Goal: Transaction & Acquisition: Download file/media

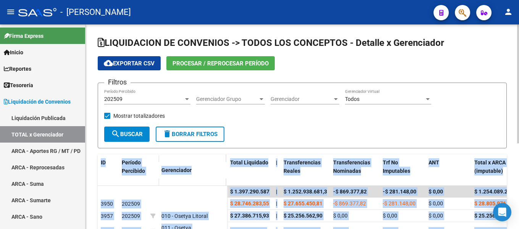
drag, startPoint x: 517, startPoint y: 129, endPoint x: 518, endPoint y: 146, distance: 17.2
click at [518, 146] on div "LIQUIDACION DE CONVENIOS -> TODOS LOS CONCEPTOS - Detalle x Gerenciador cloud_d…" at bounding box center [302, 203] width 435 height 359
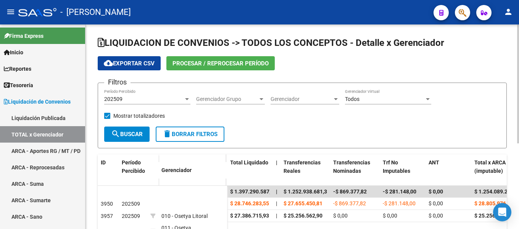
click at [483, 56] on div "cloud_download Exportar CSV Procesar / Reprocesar período" at bounding box center [302, 63] width 409 height 14
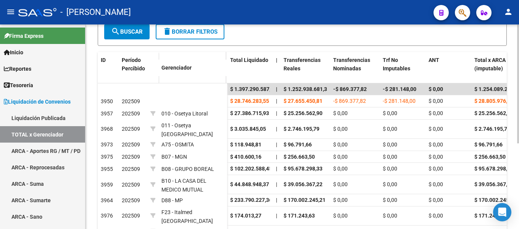
scroll to position [109, 0]
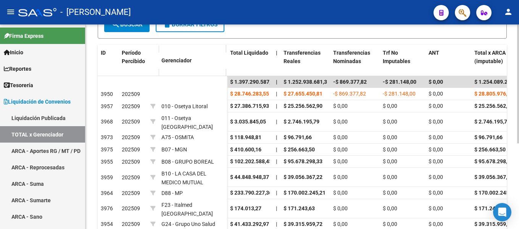
click at [518, 202] on div at bounding box center [518, 144] width 2 height 119
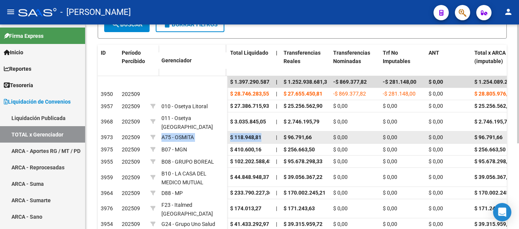
drag, startPoint x: 163, startPoint y: 129, endPoint x: 266, endPoint y: 129, distance: 103.0
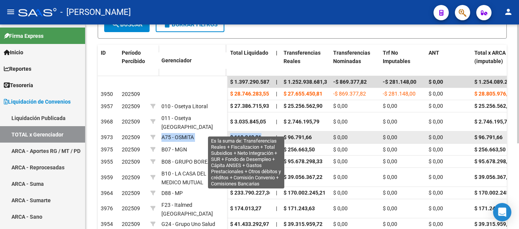
click at [256, 134] on span "$ 118.948,81" at bounding box center [245, 137] width 31 height 6
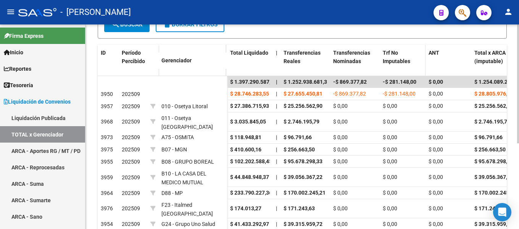
drag, startPoint x: 256, startPoint y: 129, endPoint x: 414, endPoint y: 44, distance: 179.9
click at [414, 45] on datatable-header-cell "Trf No Imputables" at bounding box center [403, 62] width 46 height 34
click at [516, 105] on div "LIQUIDACION DE CONVENIOS -> TODOS LOS CONCEPTOS - Detalle x Gerenciador cloud_d…" at bounding box center [301, 94] width 433 height 359
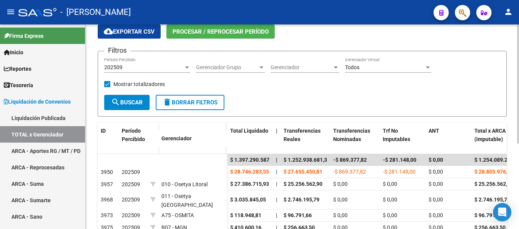
scroll to position [0, 0]
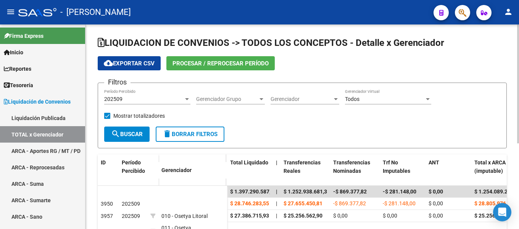
click at [514, 27] on div "LIQUIDACION DE CONVENIOS -> TODOS LOS CONCEPTOS - Detalle x Gerenciador cloud_d…" at bounding box center [302, 203] width 435 height 359
click at [132, 63] on span "cloud_download Exportar CSV" at bounding box center [129, 63] width 51 height 7
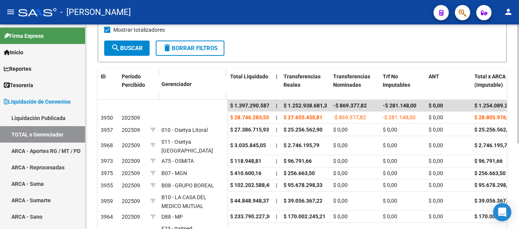
scroll to position [89, 0]
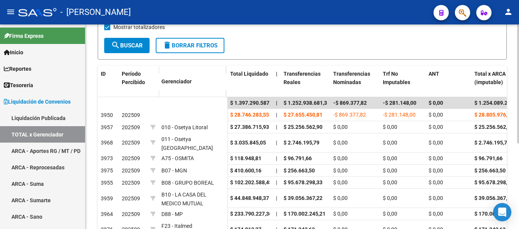
click at [518, 183] on div at bounding box center [518, 132] width 2 height 119
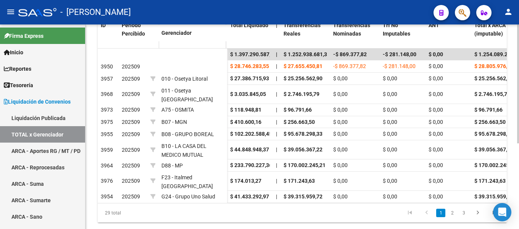
scroll to position [146, 0]
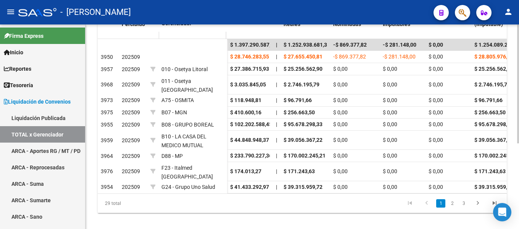
click at [473, 208] on div "LIQUIDACION DE CONVENIOS -> TODOS LOS CONCEPTOS - Detalle x Gerenciador cloud_d…" at bounding box center [302, 57] width 435 height 359
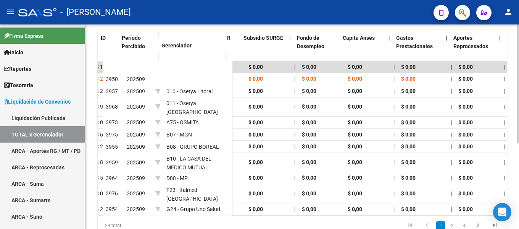
scroll to position [0, 1179]
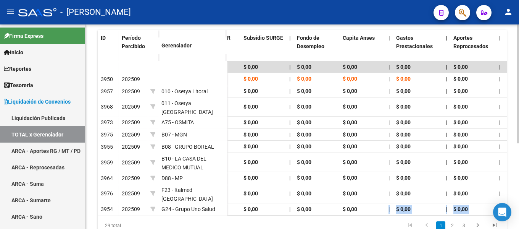
drag, startPoint x: 389, startPoint y: 201, endPoint x: 419, endPoint y: 207, distance: 31.2
click at [419, 207] on div "ID Período Percibido Gerenciador Total Liquidado | Transferencias Reales Transf…" at bounding box center [302, 132] width 409 height 205
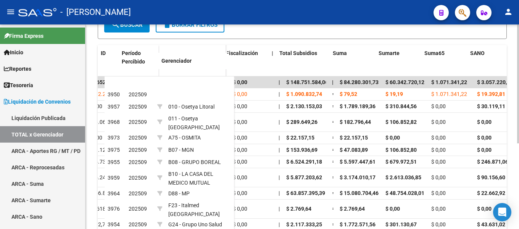
scroll to position [0, 691]
